Goal: Navigation & Orientation: Find specific page/section

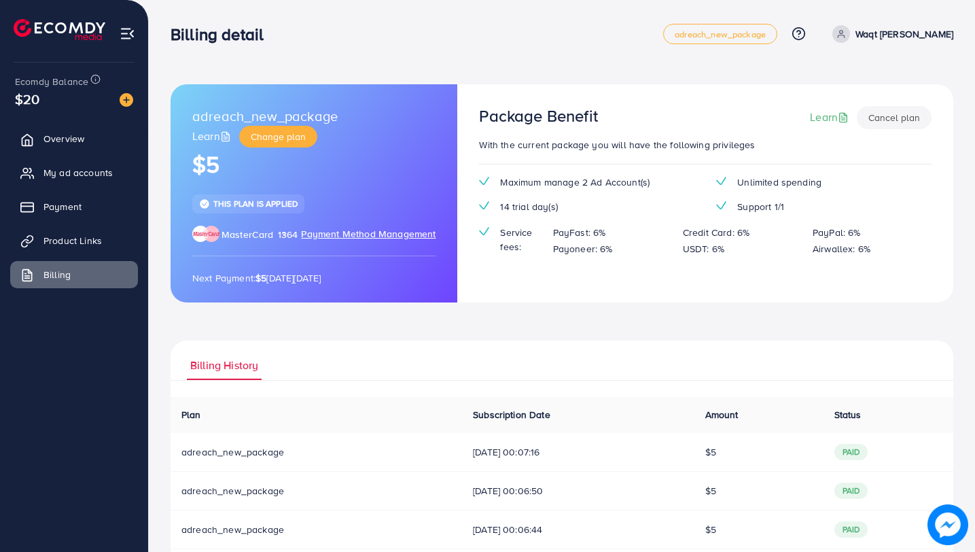
click at [82, 244] on span "Product Links" at bounding box center [72, 241] width 58 height 14
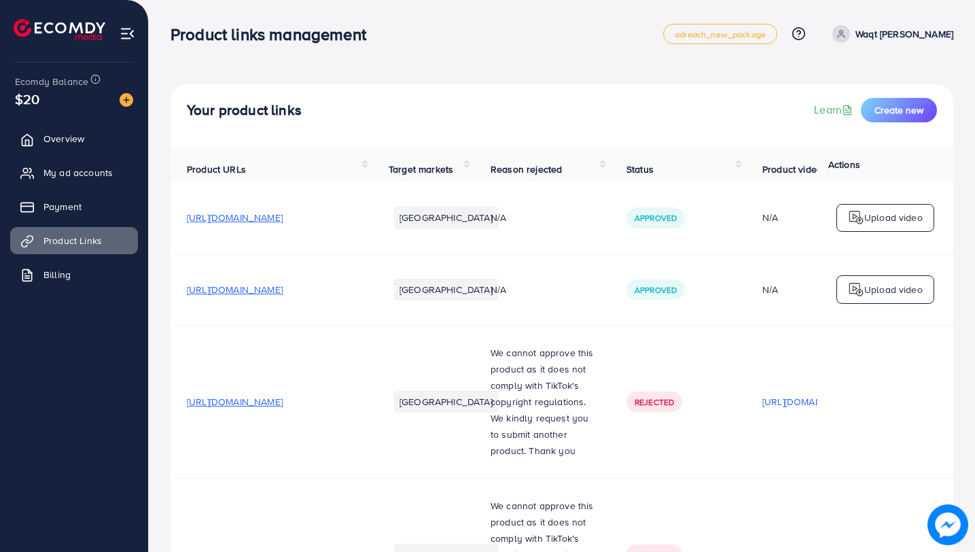
scroll to position [26, 0]
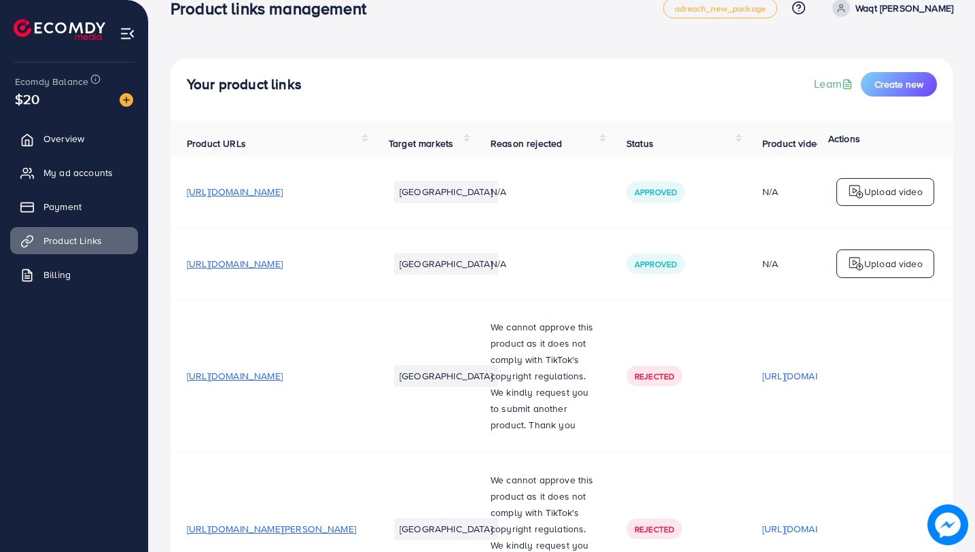
click at [283, 198] on span "[URL][DOMAIN_NAME]" at bounding box center [235, 192] width 96 height 14
click at [283, 261] on span "[URL][DOMAIN_NAME]" at bounding box center [235, 264] width 96 height 14
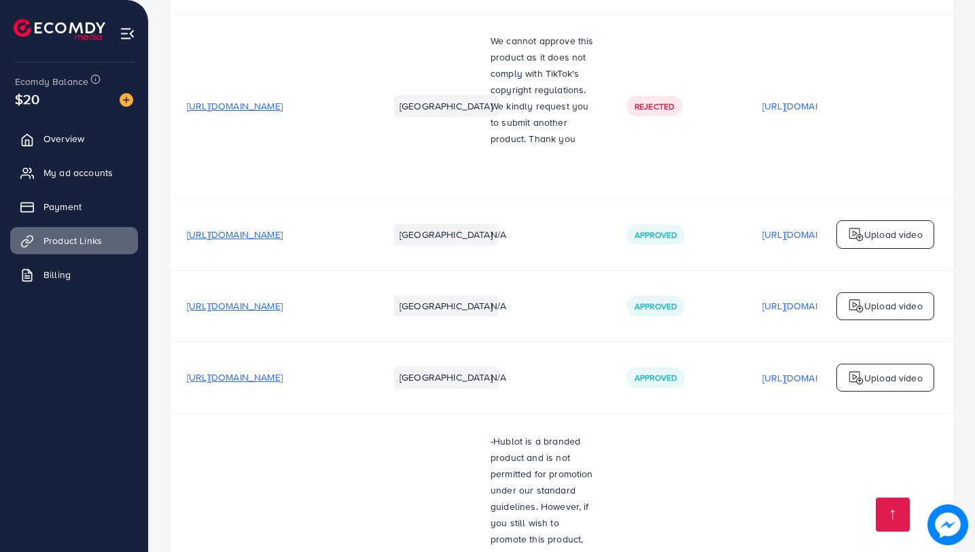
scroll to position [1313, 0]
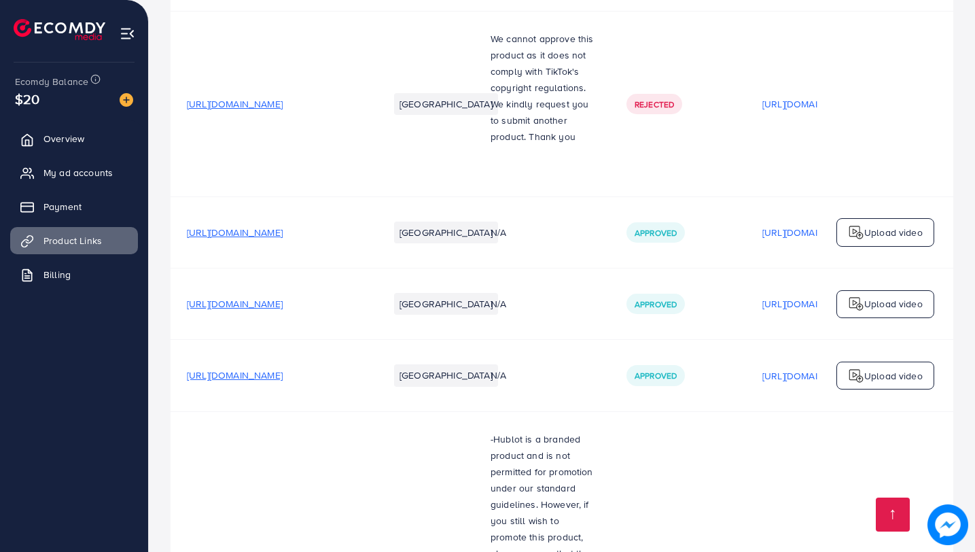
click at [283, 239] on span "[URL][DOMAIN_NAME]" at bounding box center [235, 233] width 96 height 14
click at [283, 311] on span "[URL][DOMAIN_NAME]" at bounding box center [235, 304] width 96 height 14
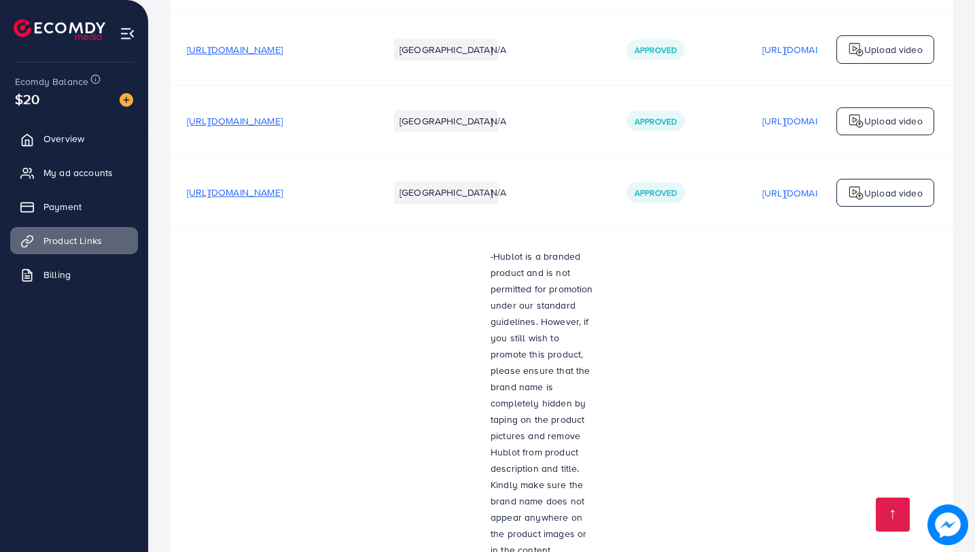
scroll to position [1501, 0]
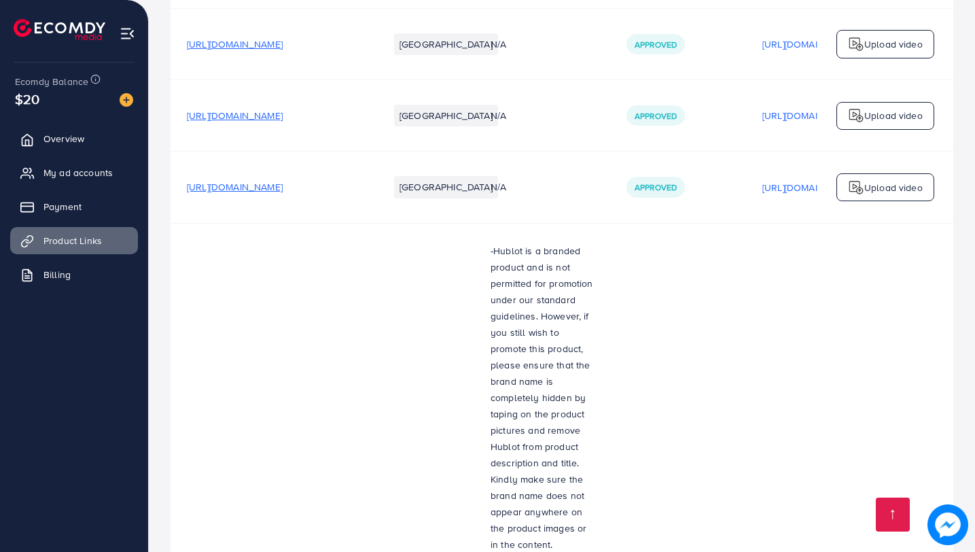
click at [283, 191] on span "[URL][DOMAIN_NAME]" at bounding box center [235, 187] width 96 height 14
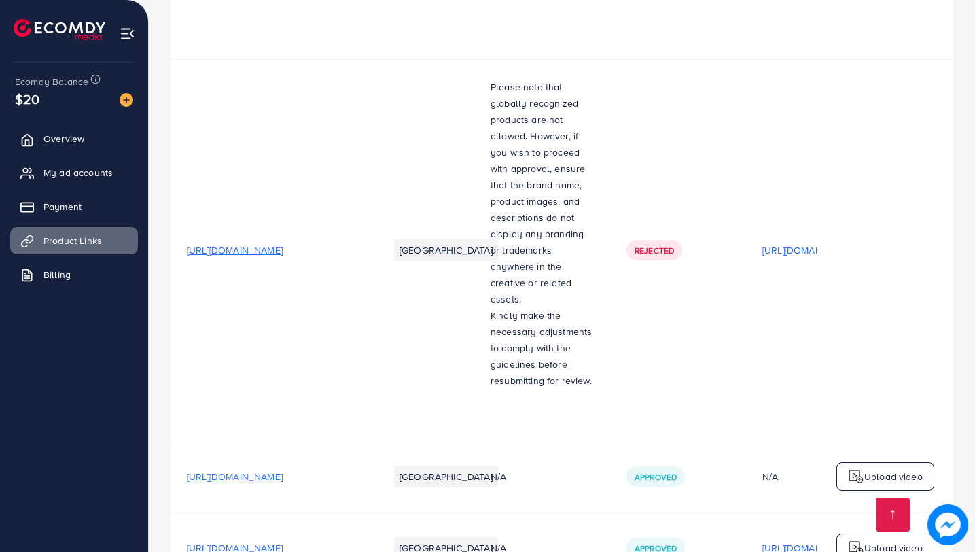
scroll to position [2489, 0]
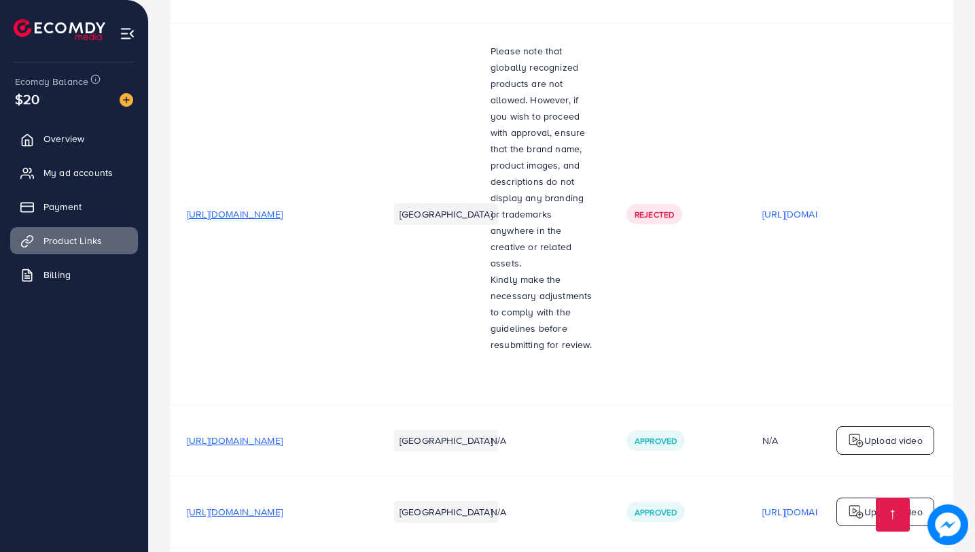
click at [283, 433] on span "[URL][DOMAIN_NAME]" at bounding box center [235, 440] width 96 height 14
click at [283, 505] on span "[URL][DOMAIN_NAME]" at bounding box center [235, 512] width 96 height 14
